Goal: Task Accomplishment & Management: Use online tool/utility

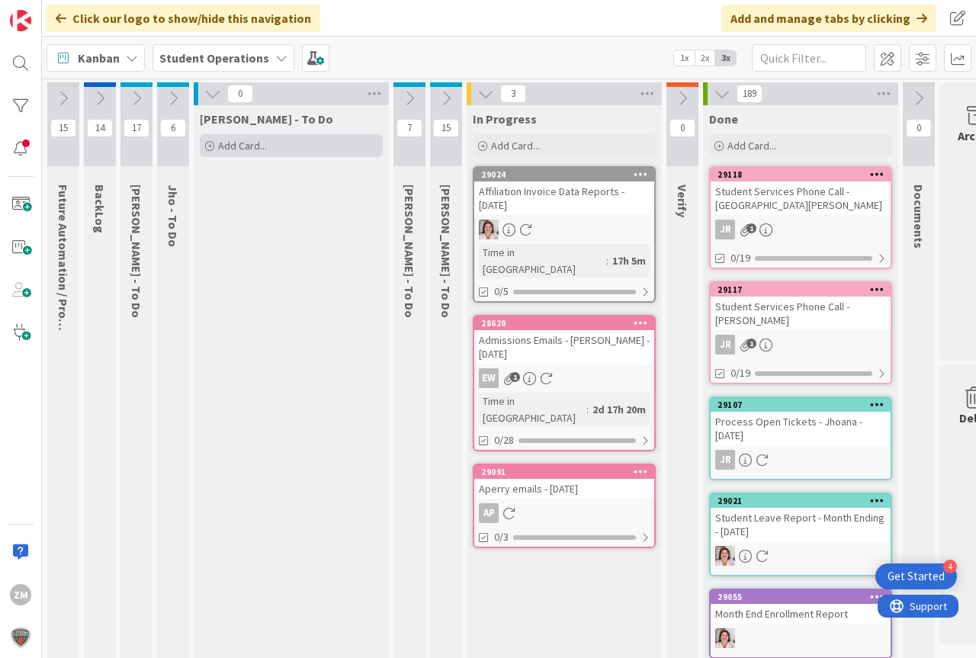
click at [252, 146] on span "Add Card..." at bounding box center [242, 146] width 49 height 14
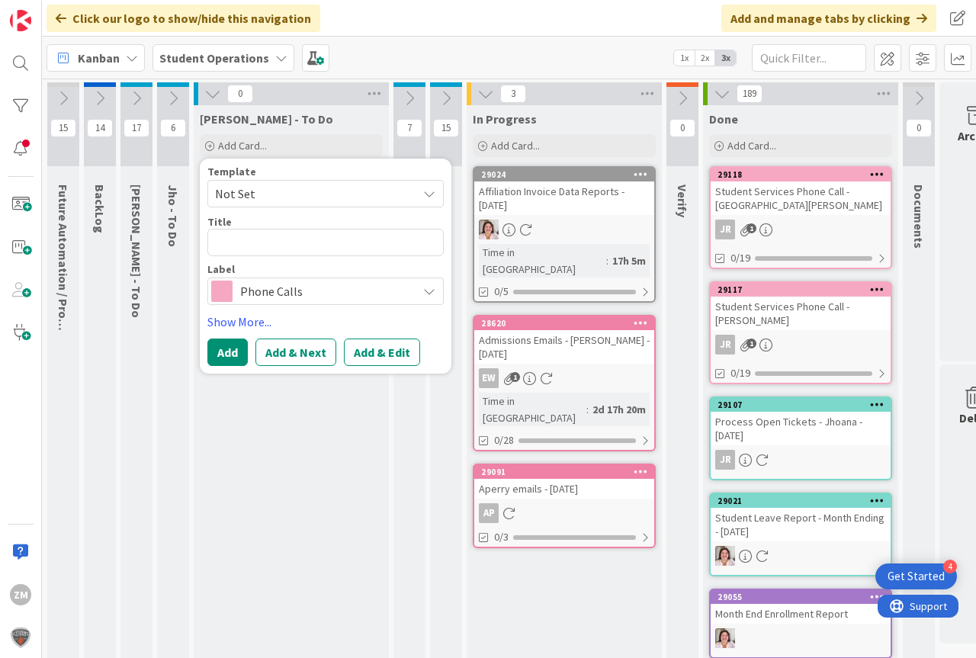
click at [436, 196] on span "Not Set" at bounding box center [325, 193] width 236 height 27
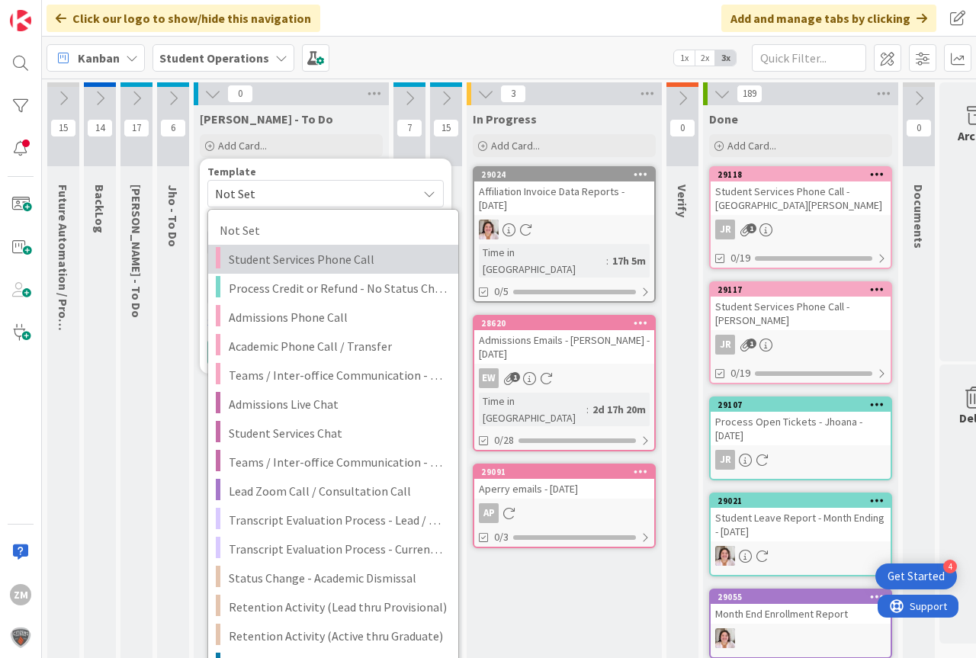
click at [318, 257] on span "Student Services Phone Call" at bounding box center [338, 259] width 218 height 20
type textarea "x"
type textarea "Student Services Phone Call"
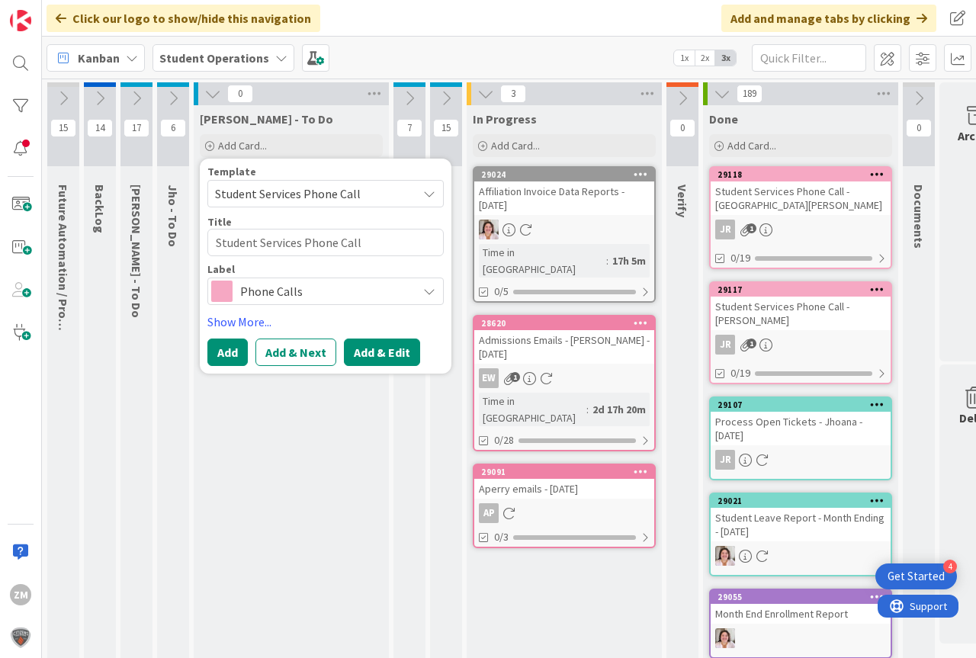
click at [378, 356] on button "Add & Edit" at bounding box center [382, 352] width 76 height 27
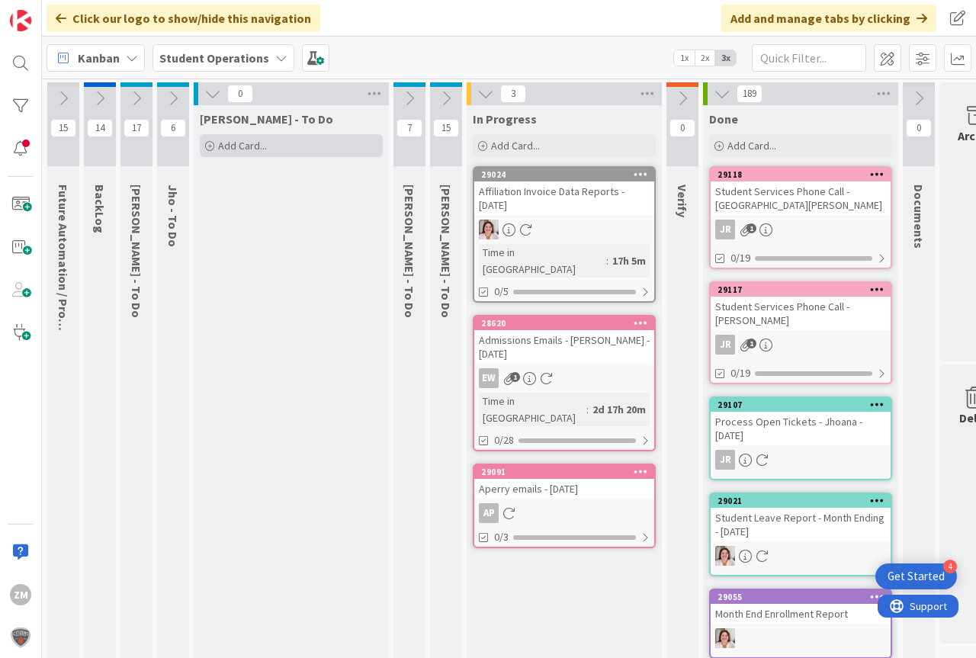
click at [243, 146] on span "Add Card..." at bounding box center [242, 146] width 49 height 14
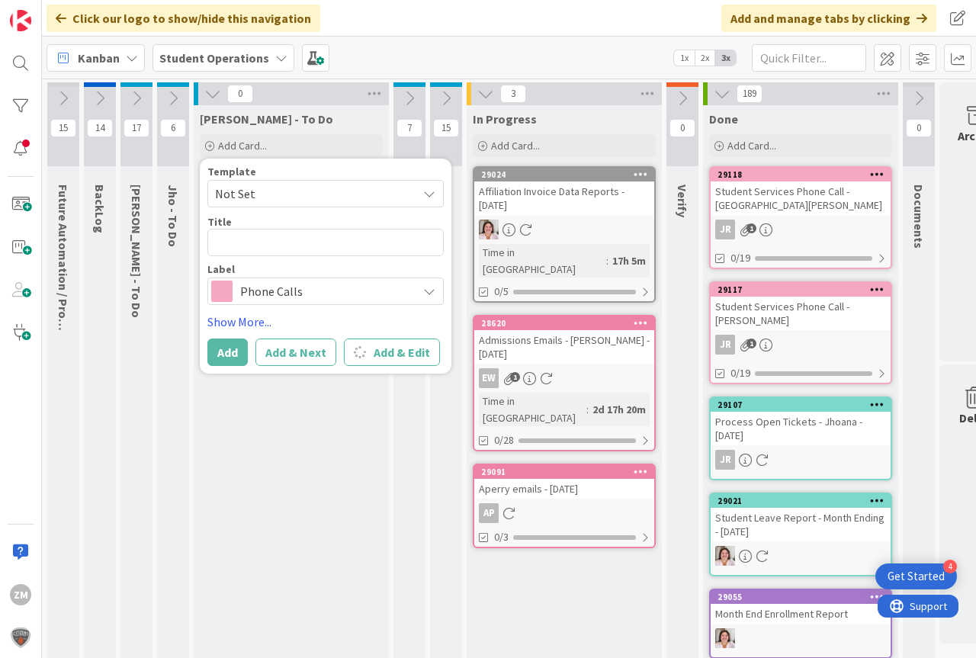
click at [433, 200] on span "Not Set" at bounding box center [325, 193] width 236 height 27
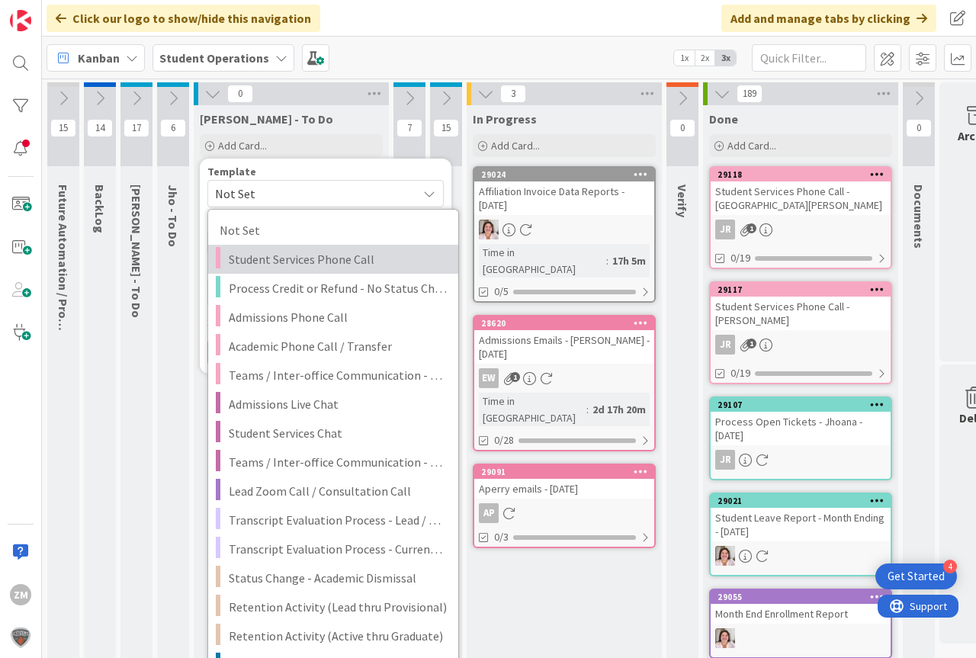
click at [326, 260] on span "Student Services Phone Call" at bounding box center [338, 259] width 218 height 20
type textarea "x"
type textarea "Student Services Phone Call"
